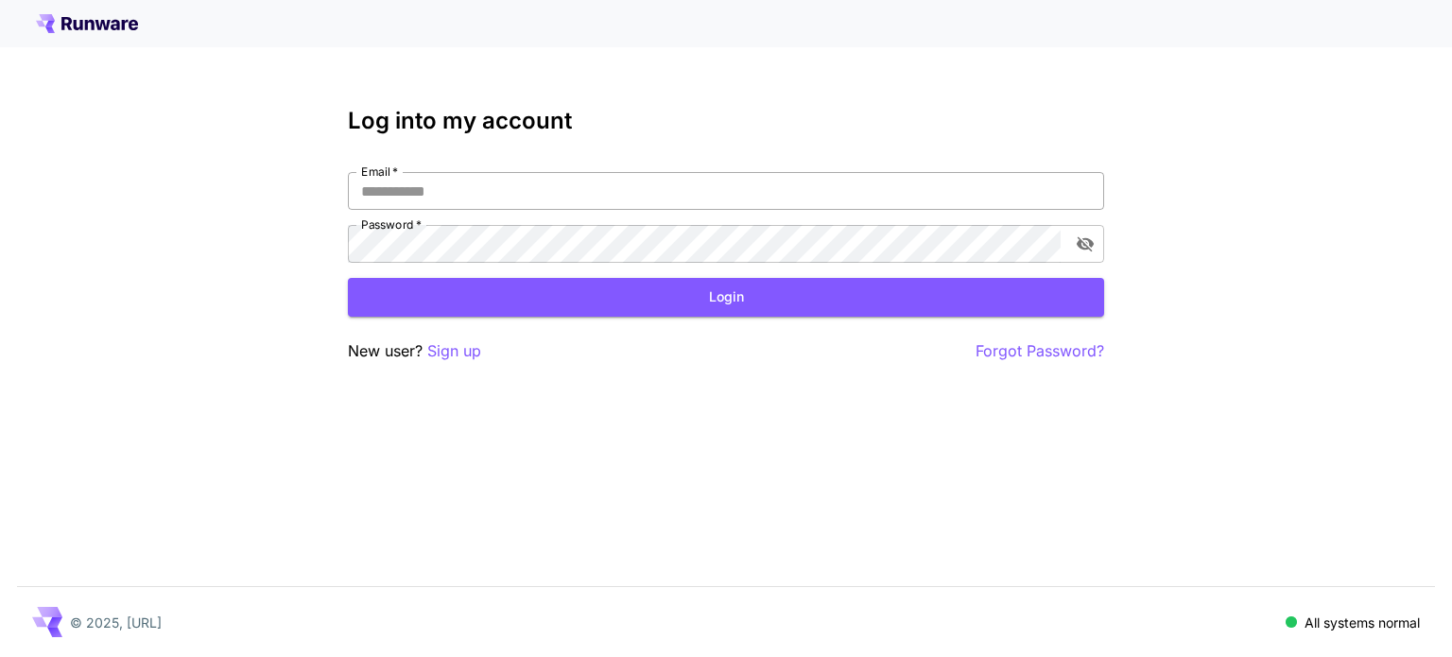
click at [601, 186] on input "Email   *" at bounding box center [726, 191] width 756 height 38
type input "**********"
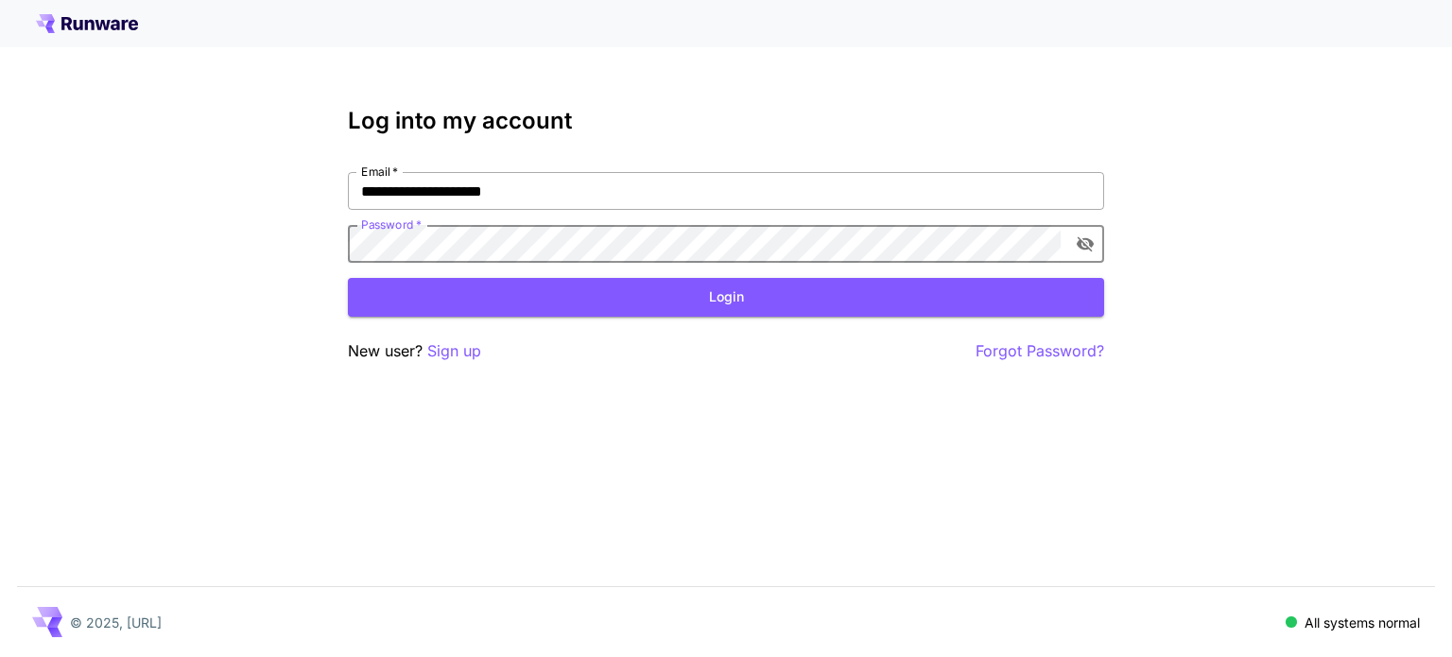
click button "Login" at bounding box center [726, 297] width 756 height 39
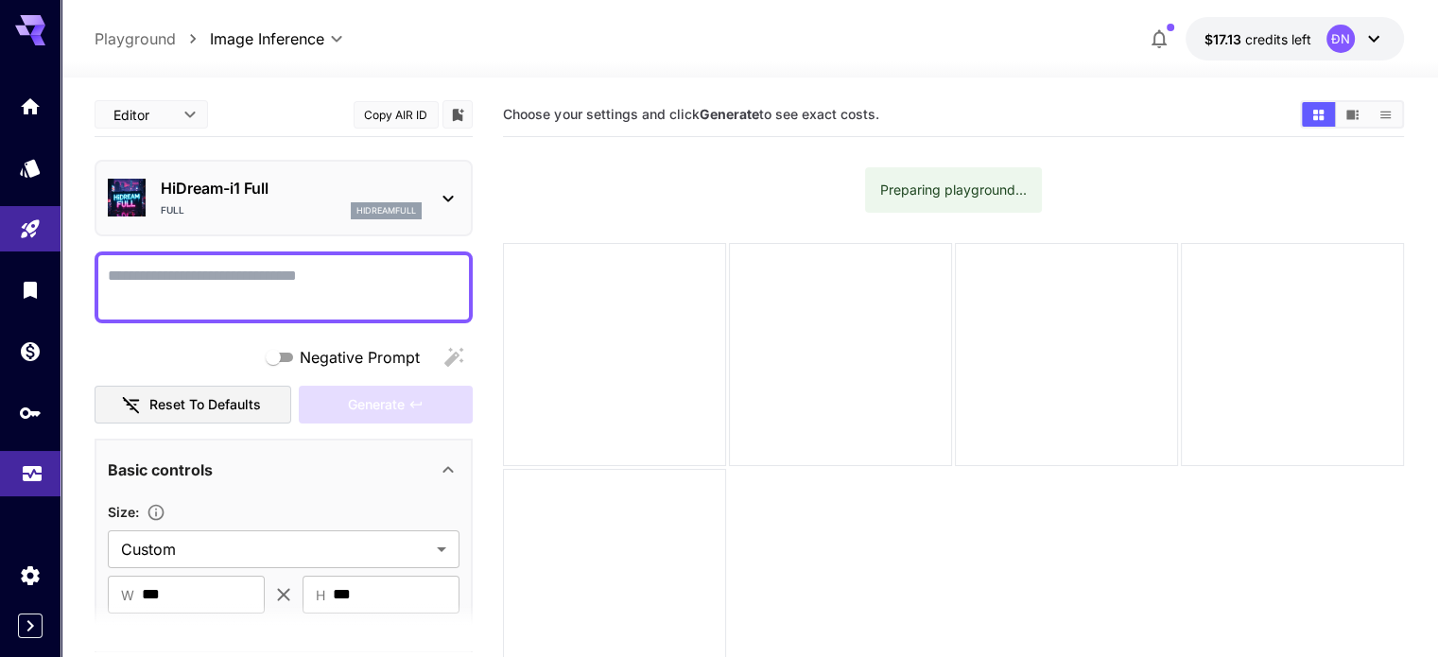
click at [26, 452] on div at bounding box center [30, 289] width 61 height 413
